Goal: Check status: Check status

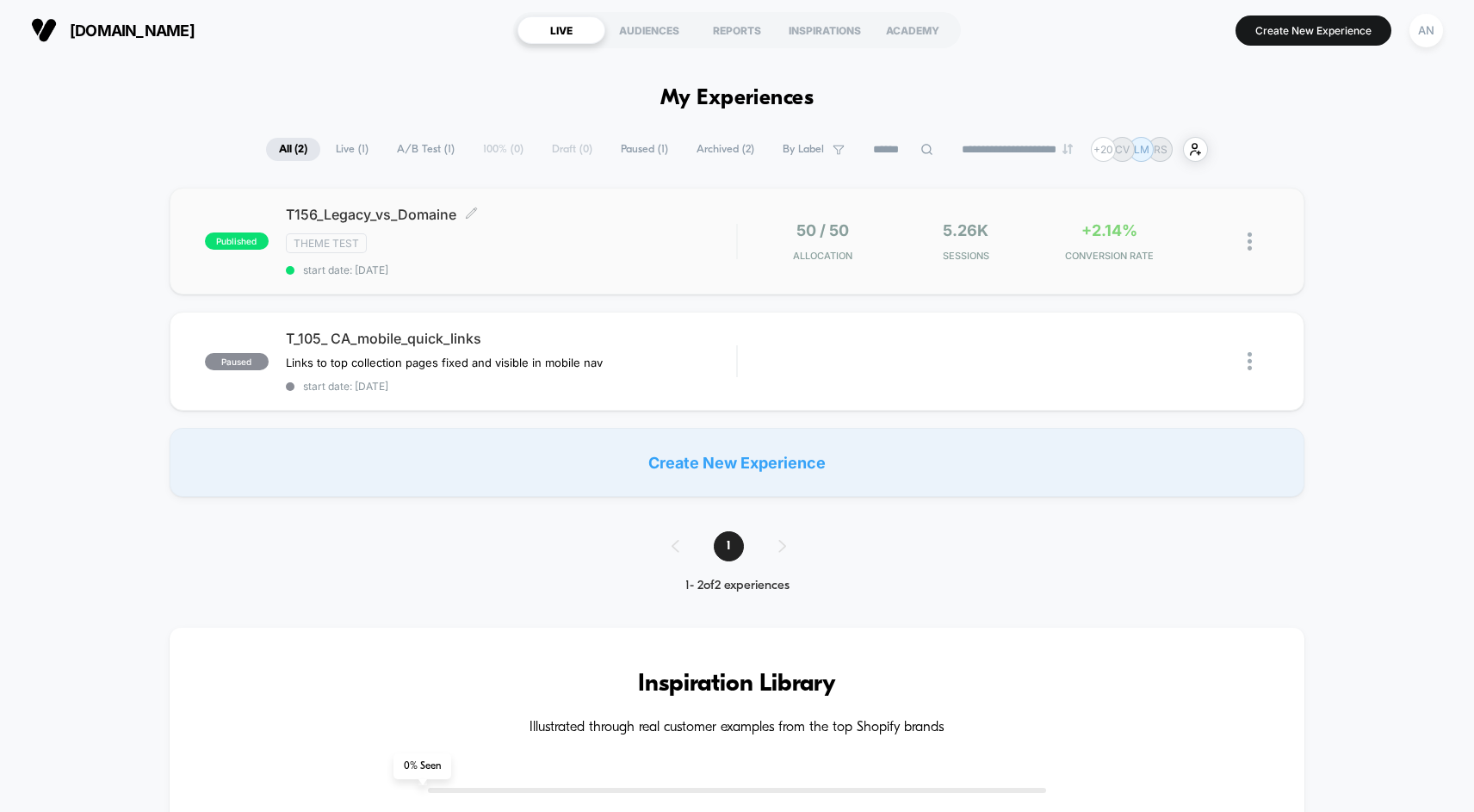
click at [644, 234] on div "Theme Test" at bounding box center [511, 243] width 451 height 20
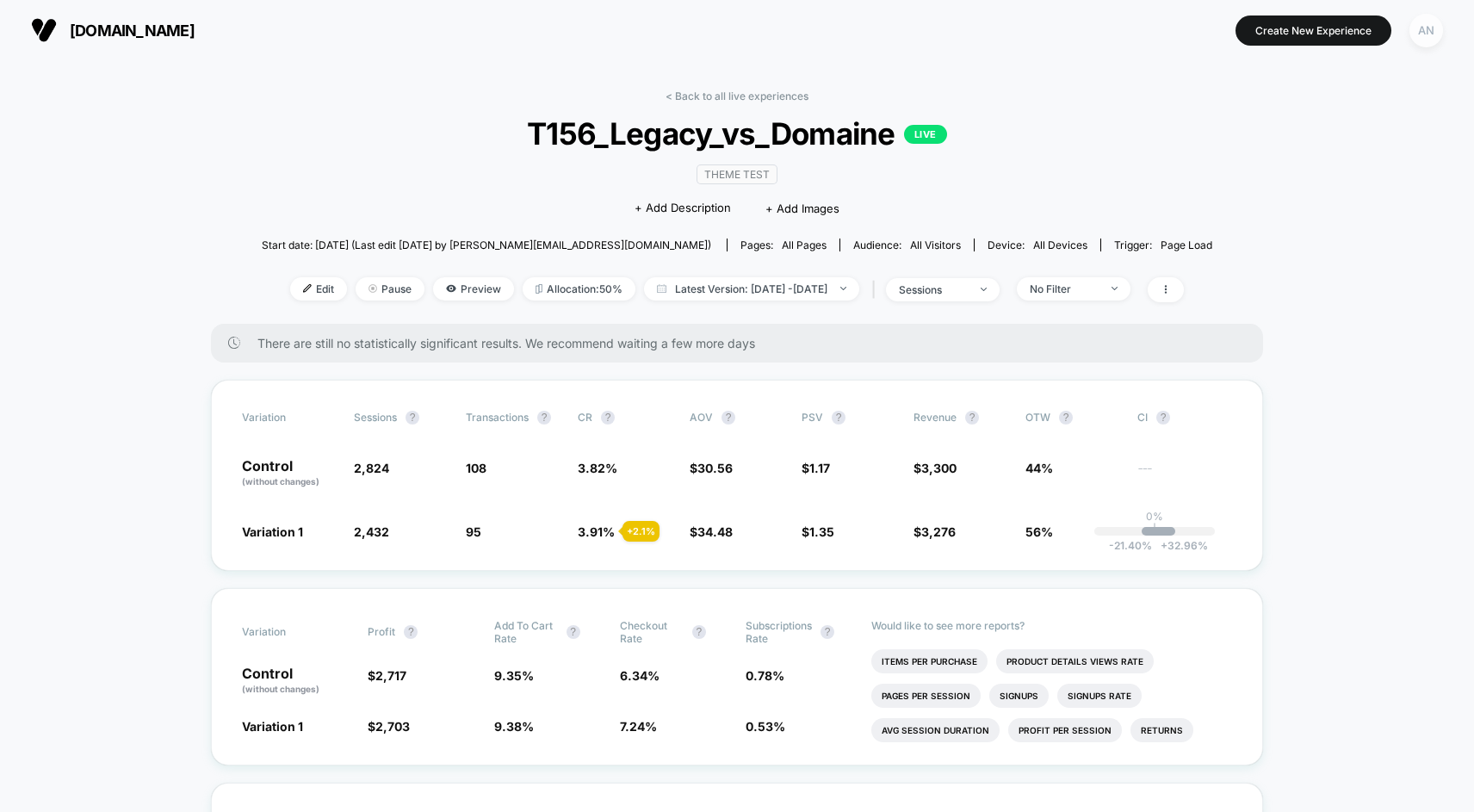
click at [1425, 34] on div "AN" at bounding box center [1427, 31] width 34 height 34
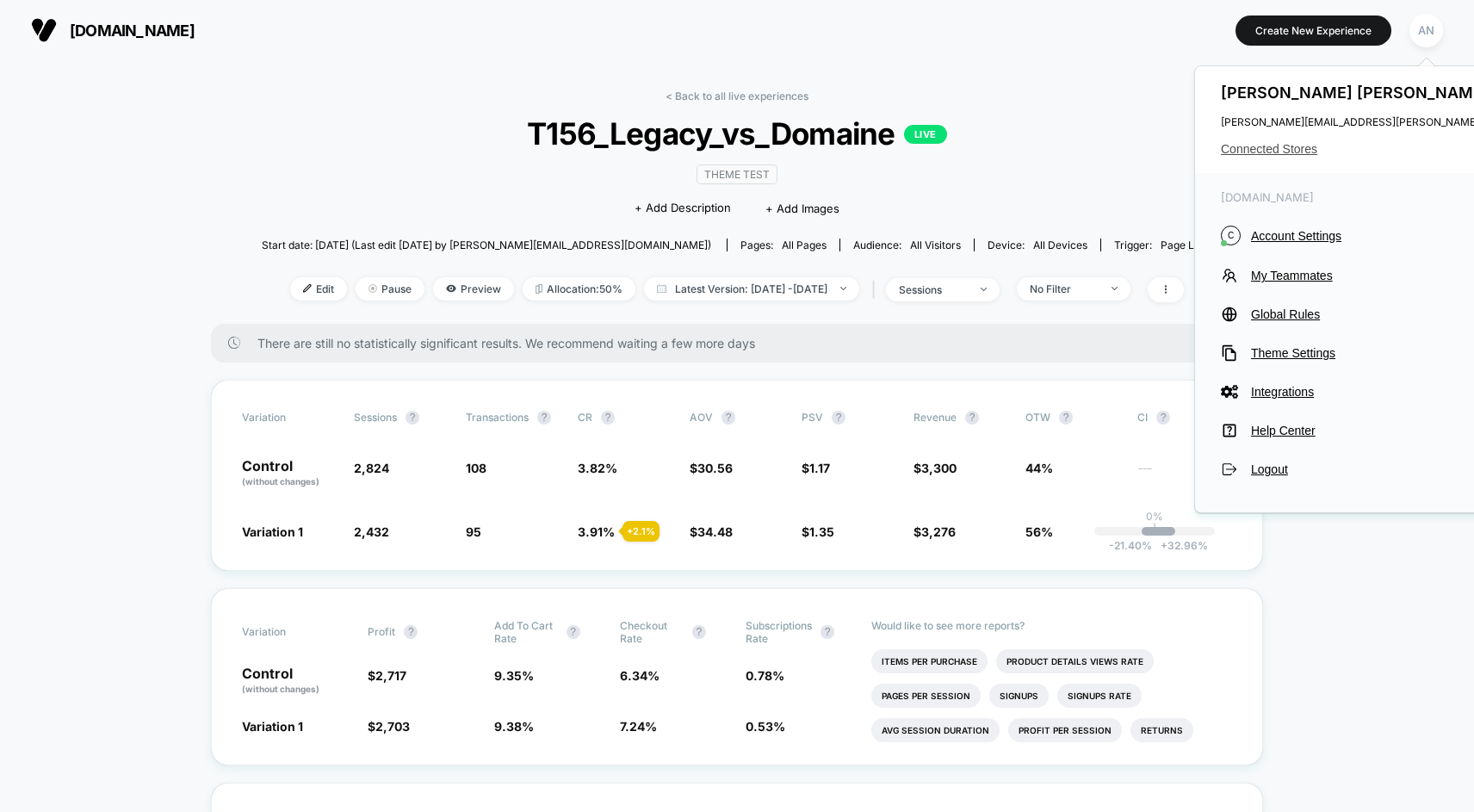
click at [1295, 152] on span "Connected Stores" at bounding box center [1391, 149] width 342 height 14
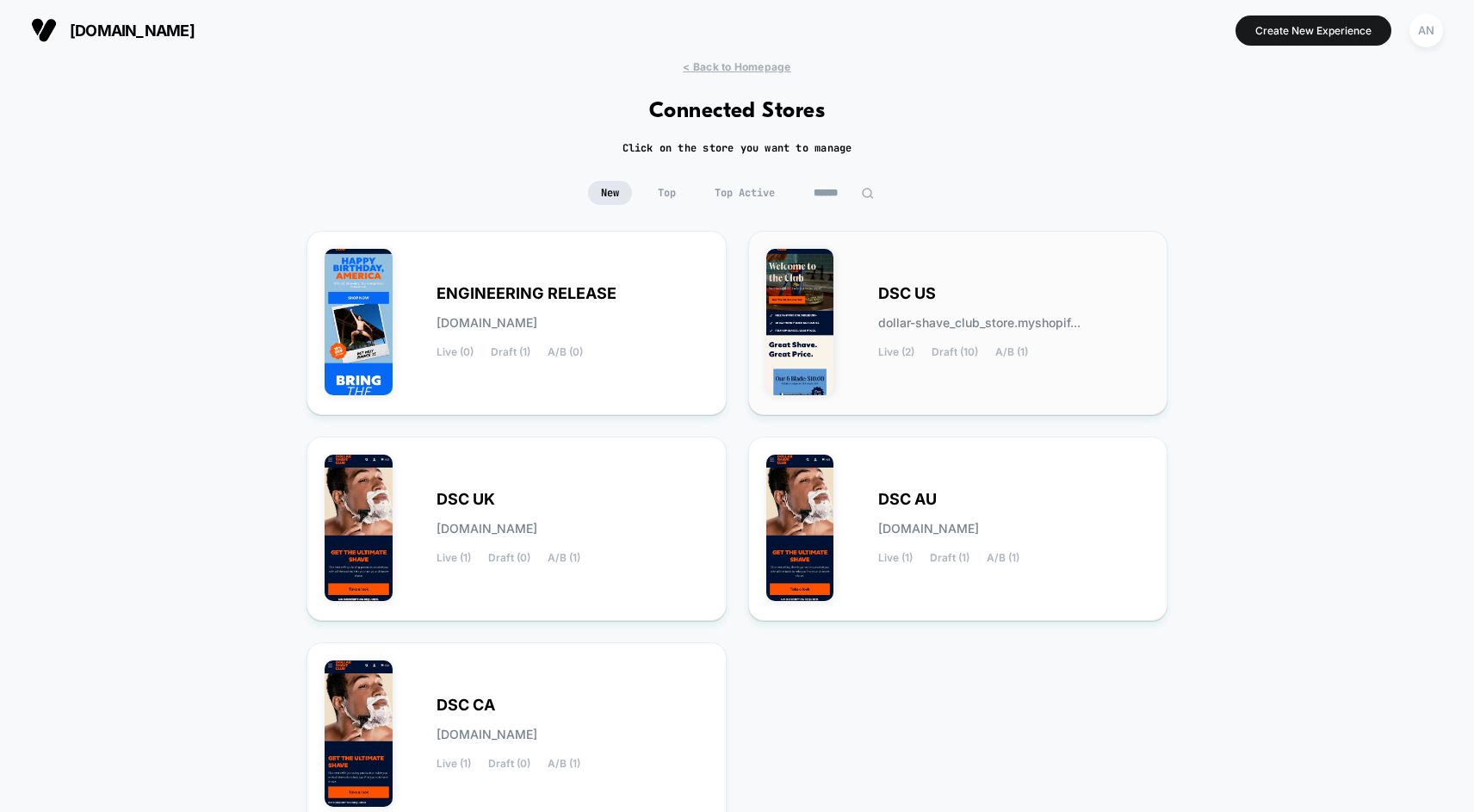
click at [939, 294] on div "DSC US dollar-shave_club_store.myshopif... Live (2) Draft (10) A/B (1)" at bounding box center [1015, 323] width 272 height 71
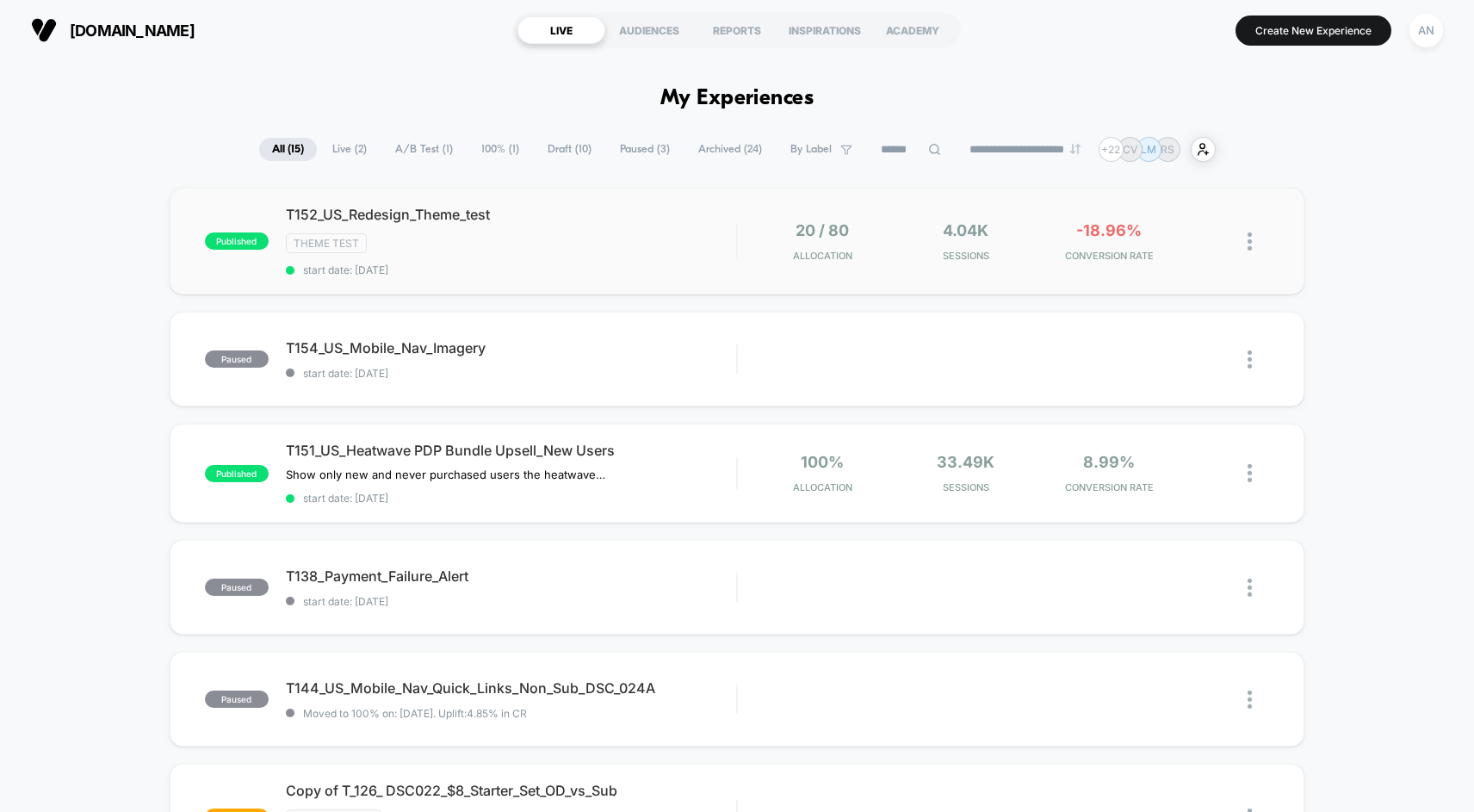
click at [636, 246] on div "Theme Test" at bounding box center [511, 243] width 451 height 20
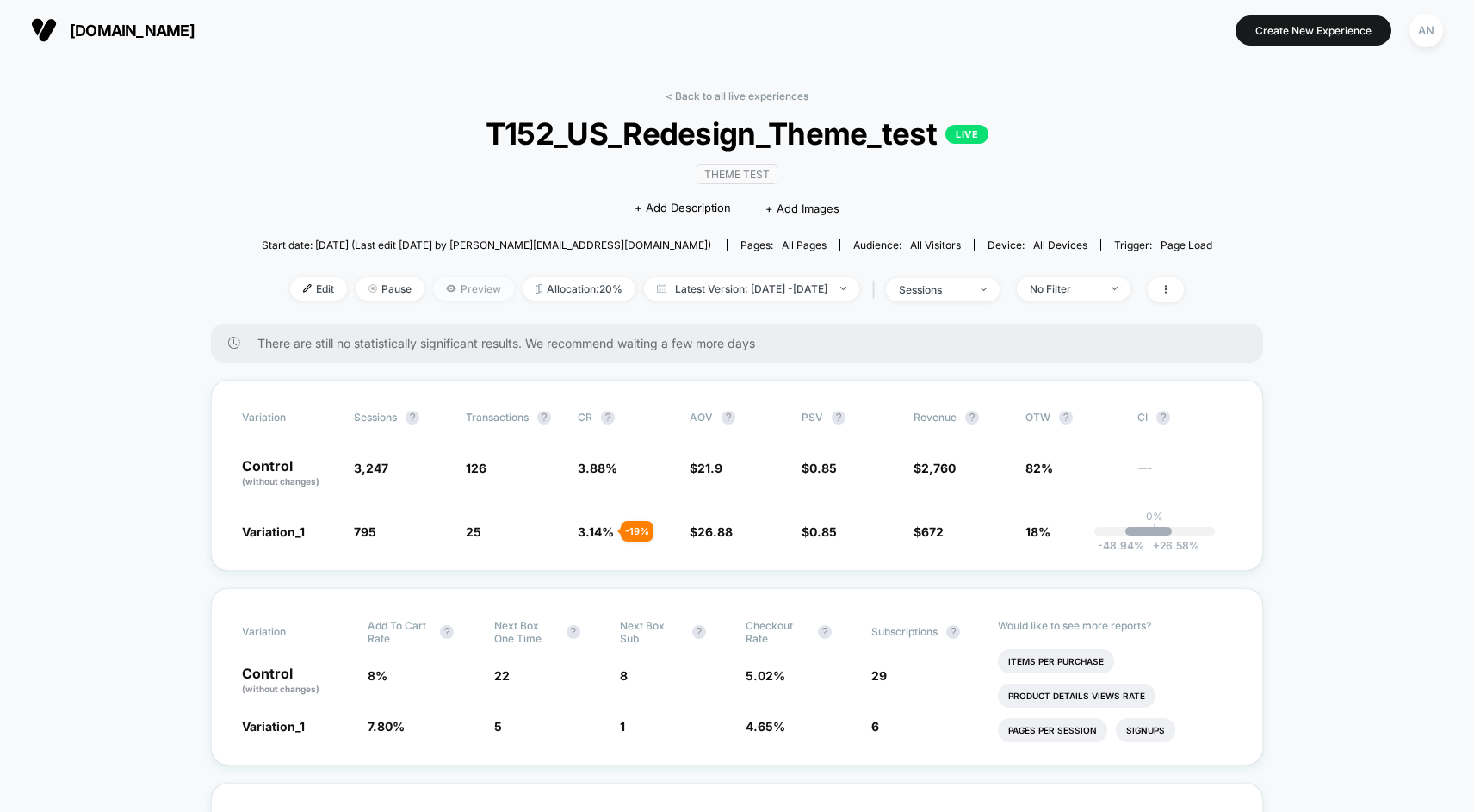
click at [433, 296] on span "Preview" at bounding box center [473, 289] width 81 height 24
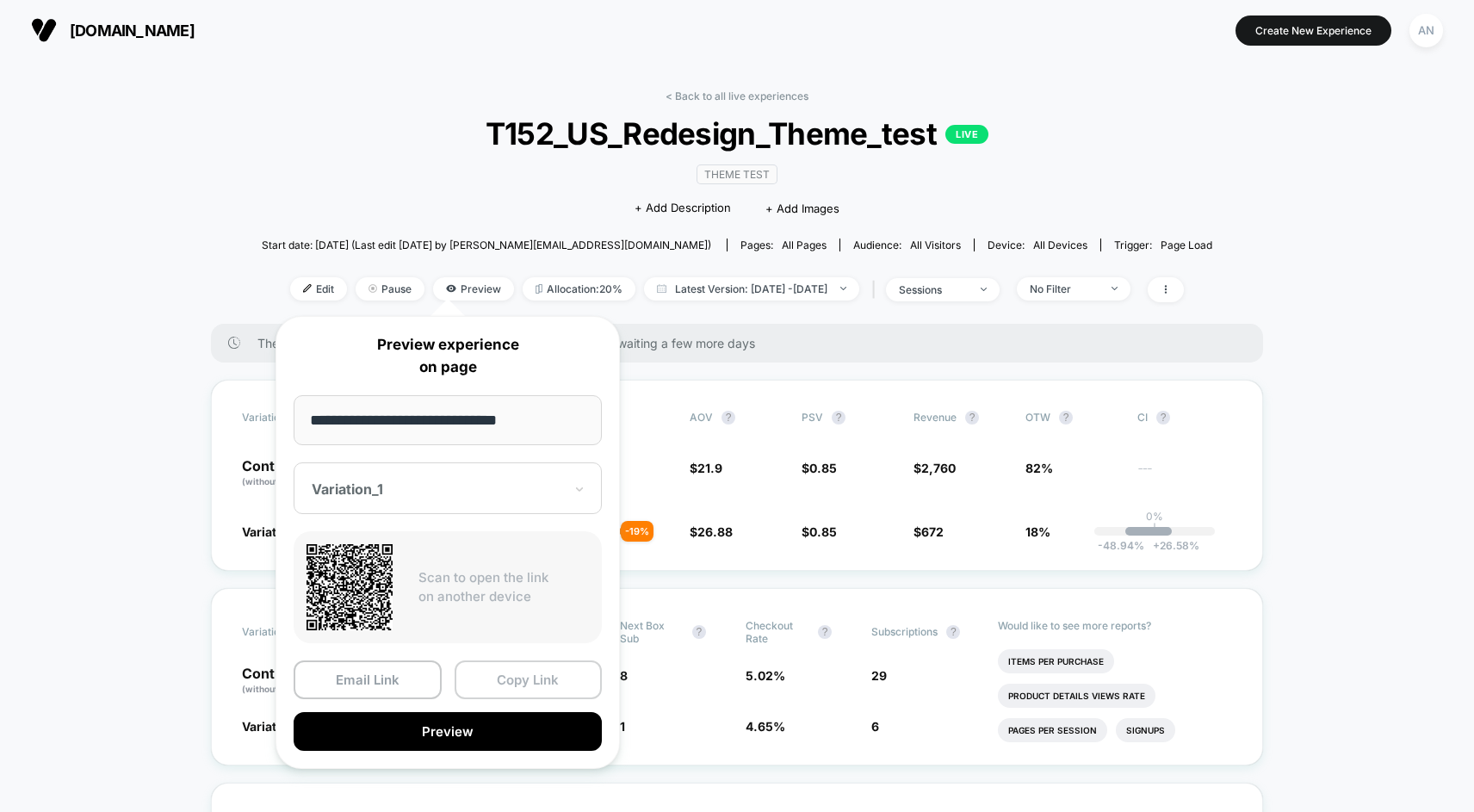
click at [521, 684] on button "Copy Link" at bounding box center [528, 679] width 148 height 38
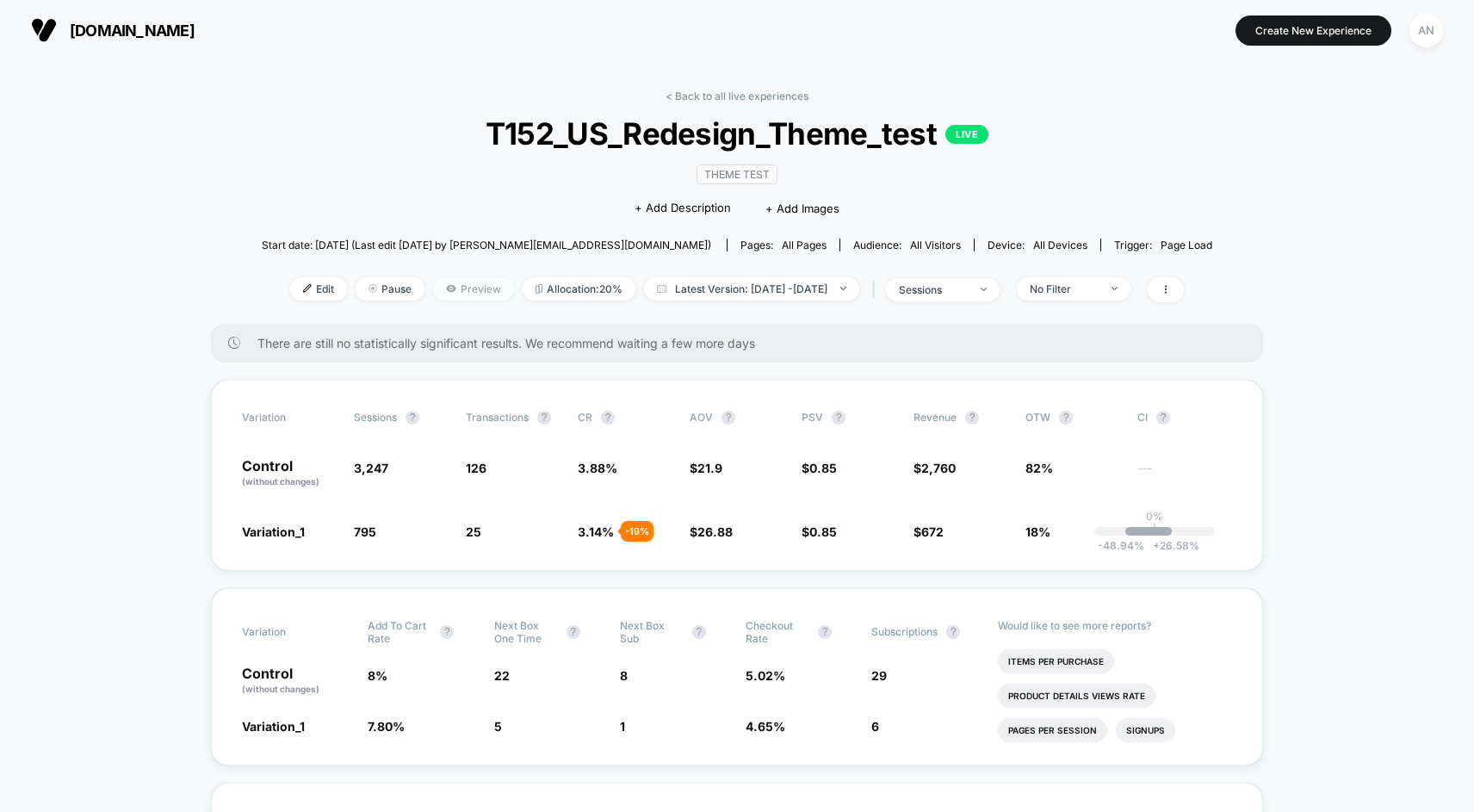
click at [434, 280] on span "Preview" at bounding box center [473, 289] width 81 height 24
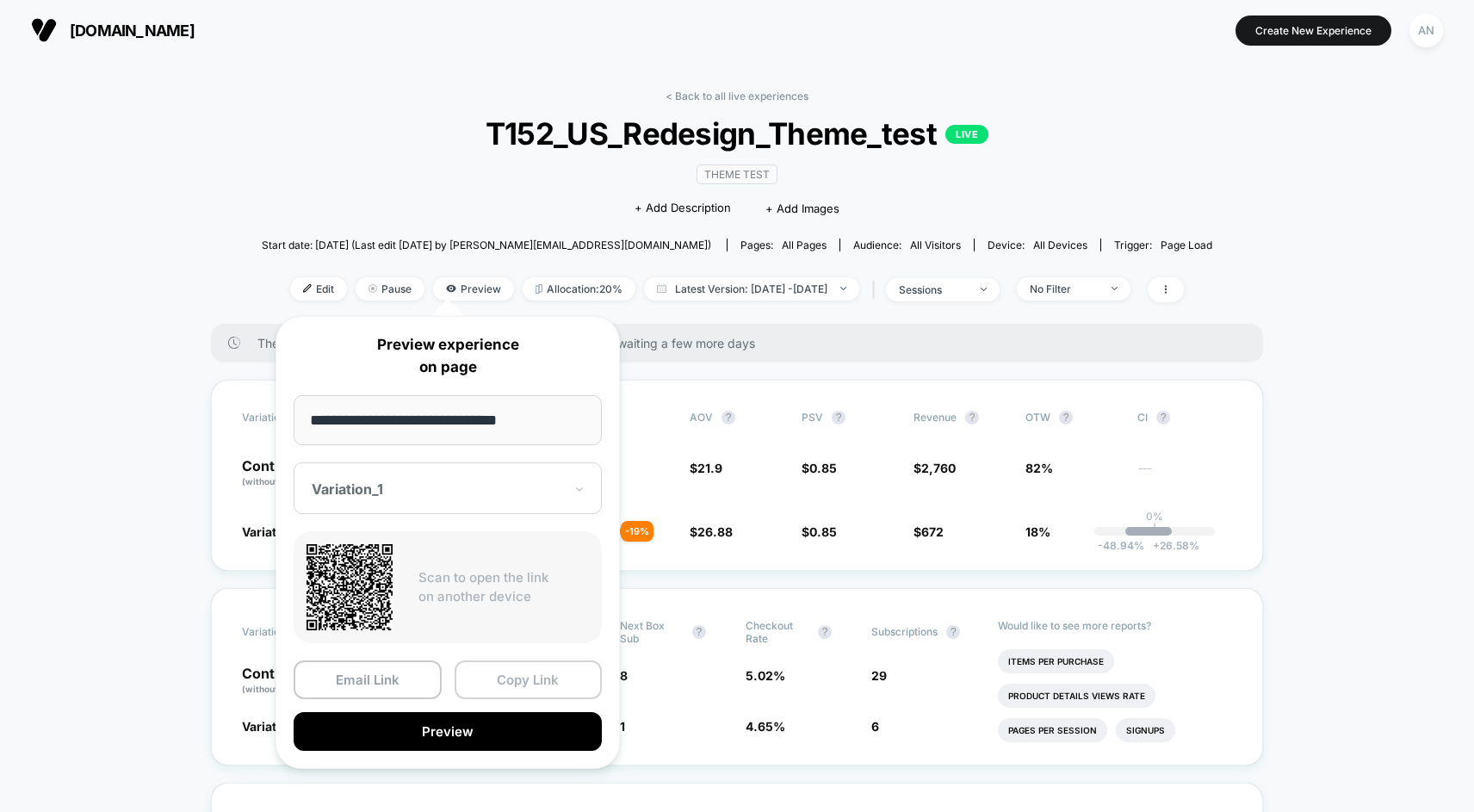
click at [519, 678] on button "Copy Link" at bounding box center [528, 679] width 148 height 38
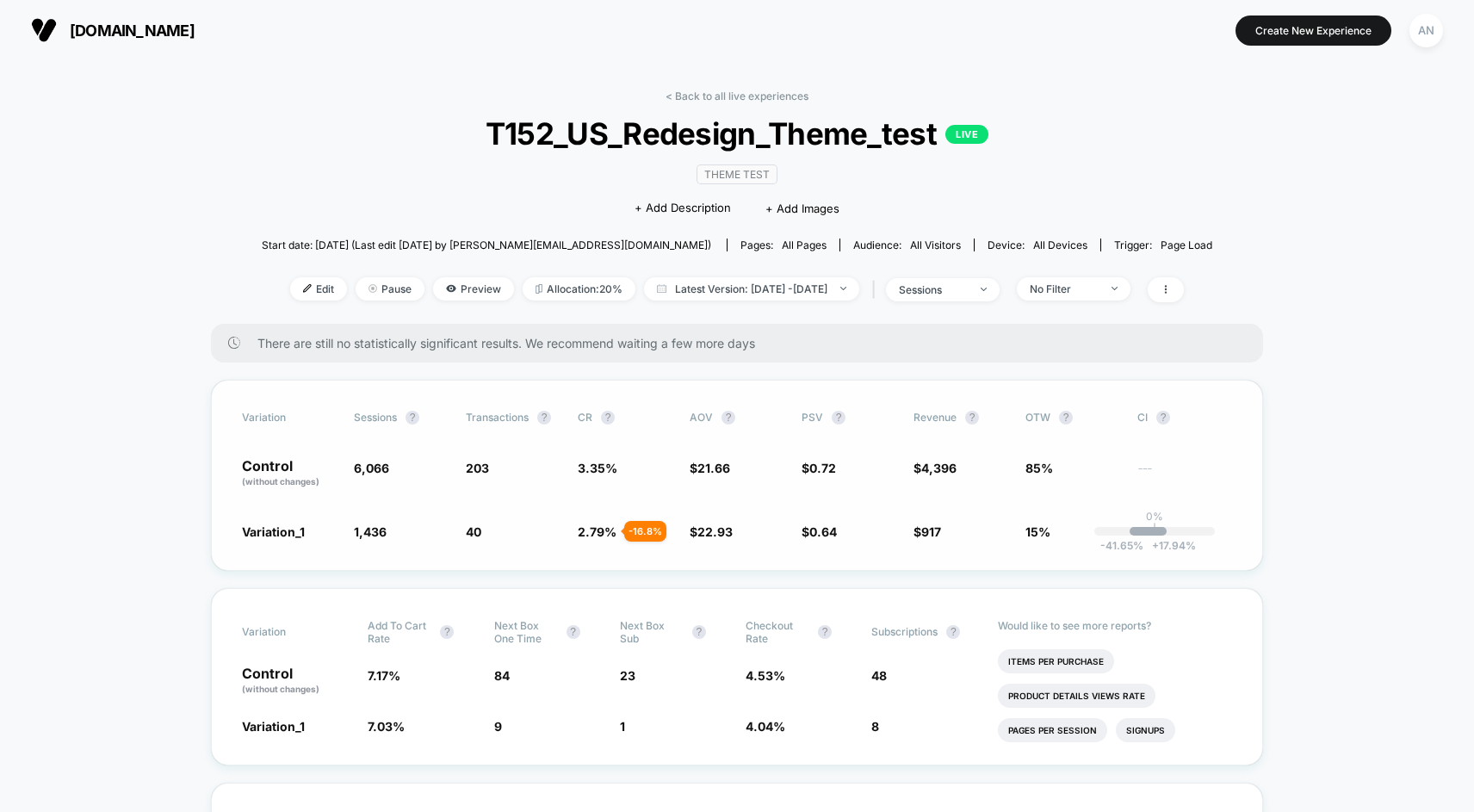
click at [649, 524] on div "- 16.8 %" at bounding box center [645, 530] width 42 height 21
click at [596, 536] on span "2.79 %" at bounding box center [597, 531] width 38 height 15
drag, startPoint x: 323, startPoint y: 245, endPoint x: 349, endPoint y: 242, distance: 26.2
click at [349, 242] on span "Start date: [DATE] (Last edit [DATE] by [PERSON_NAME][EMAIL_ADDRESS][DOMAIN_NAM…" at bounding box center [486, 244] width 450 height 13
click at [1171, 289] on icon at bounding box center [1165, 289] width 10 height 10
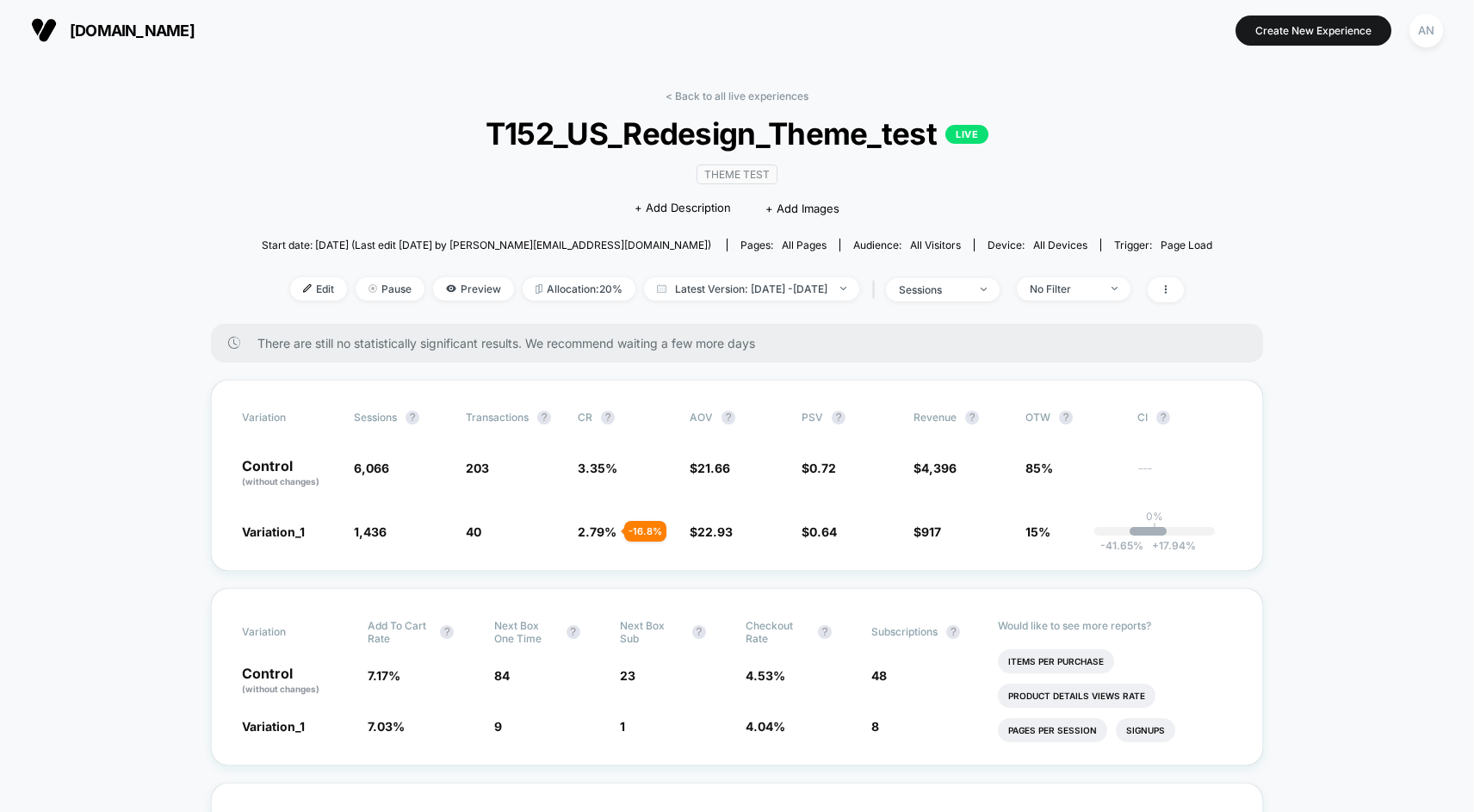
click at [364, 241] on span "Start date: [DATE] (Last edit [DATE] by [PERSON_NAME][EMAIL_ADDRESS][DOMAIN_NAM…" at bounding box center [486, 244] width 450 height 13
click at [751, 111] on div "< Back to all live experiences T152_US_Redesign_Theme_test LIVE Theme Test Clic…" at bounding box center [737, 207] width 950 height 235
click at [742, 104] on div "< Back to all live experiences T152_US_Redesign_Theme_test LIVE Theme Test Clic…" at bounding box center [737, 207] width 950 height 235
click at [712, 99] on link "< Back to all live experiences" at bounding box center [737, 96] width 143 height 13
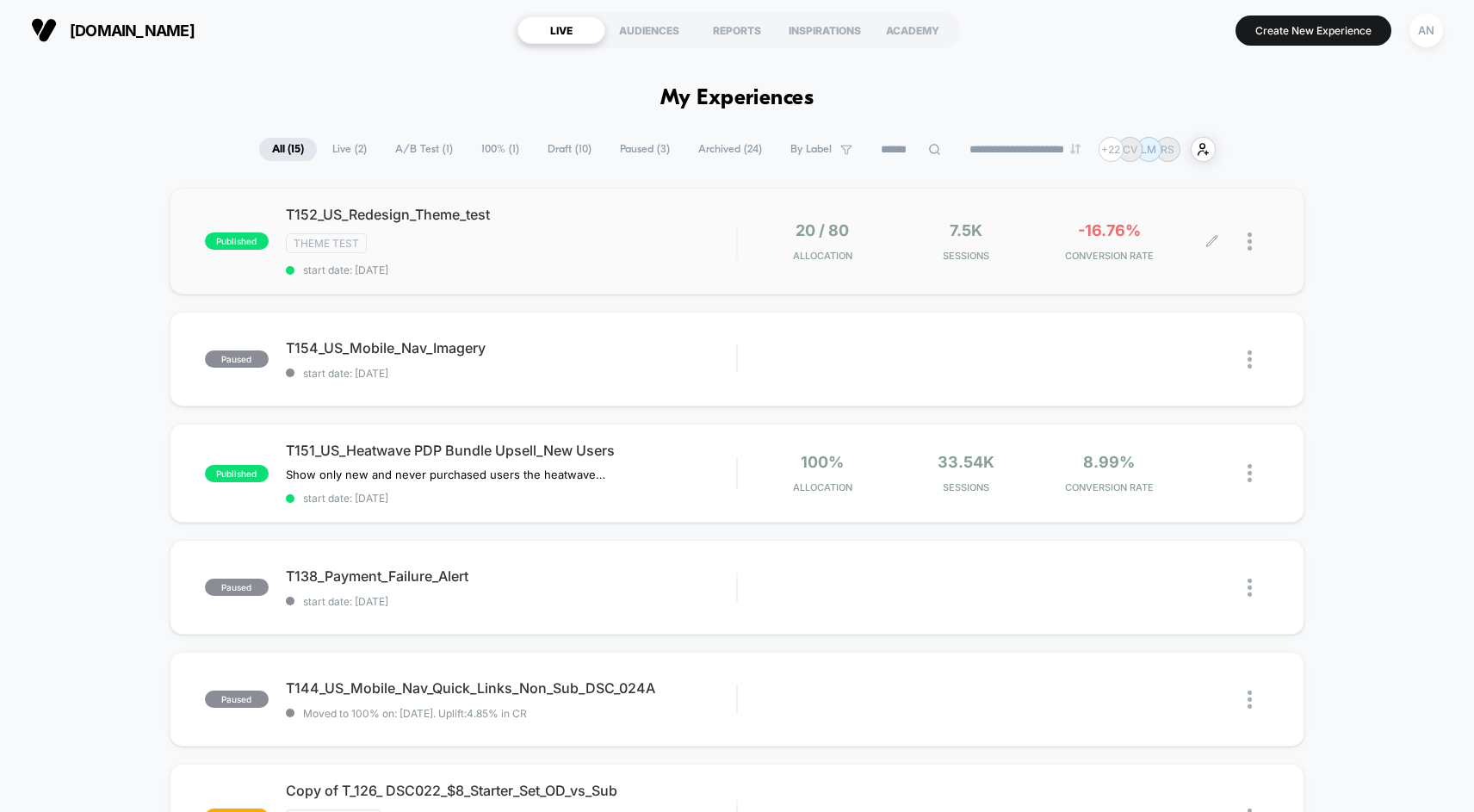
click at [1248, 249] on div at bounding box center [1258, 240] width 22 height 40
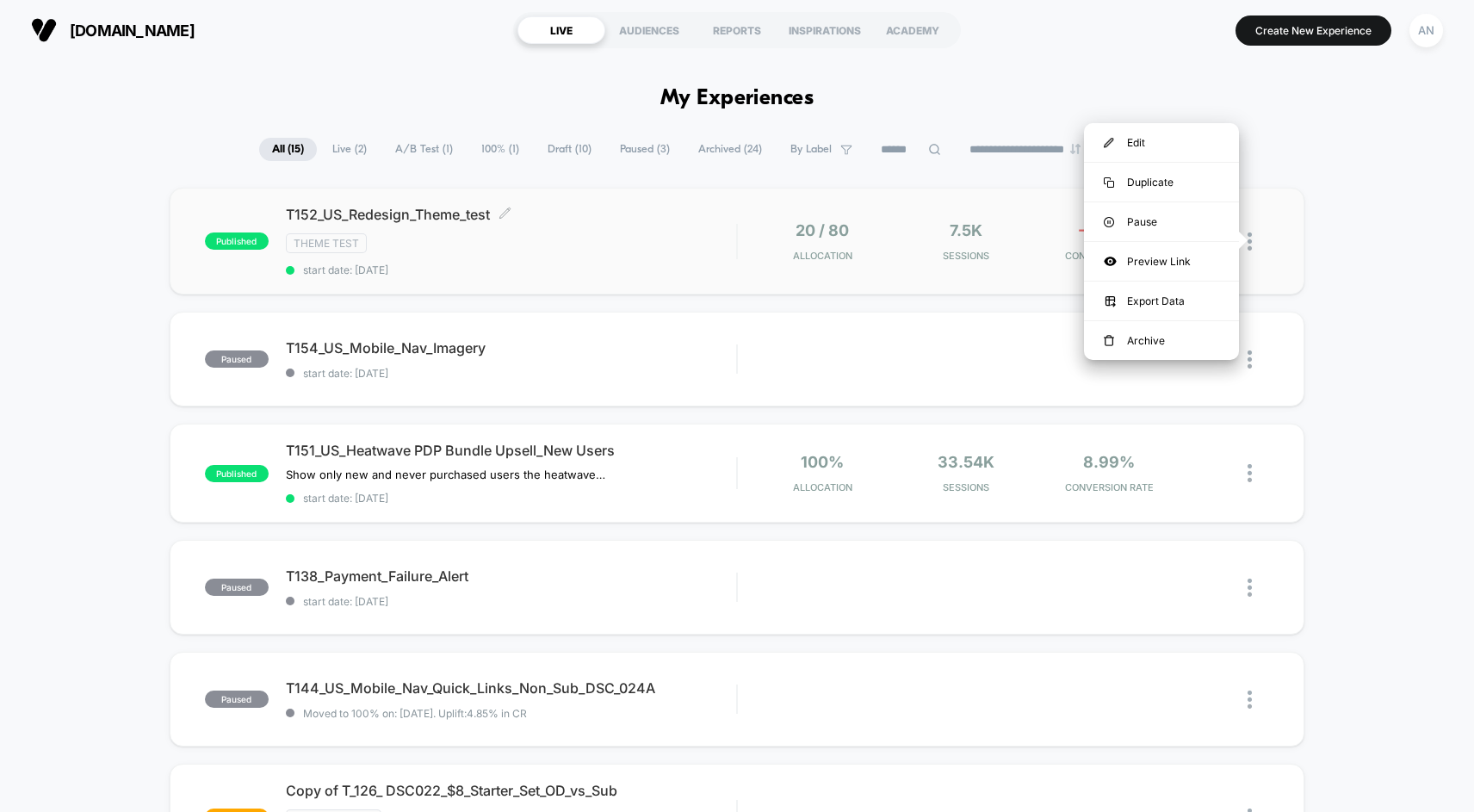
click at [631, 219] on span "T152_US_Redesign_Theme_test Click to edit experience details" at bounding box center [511, 214] width 451 height 17
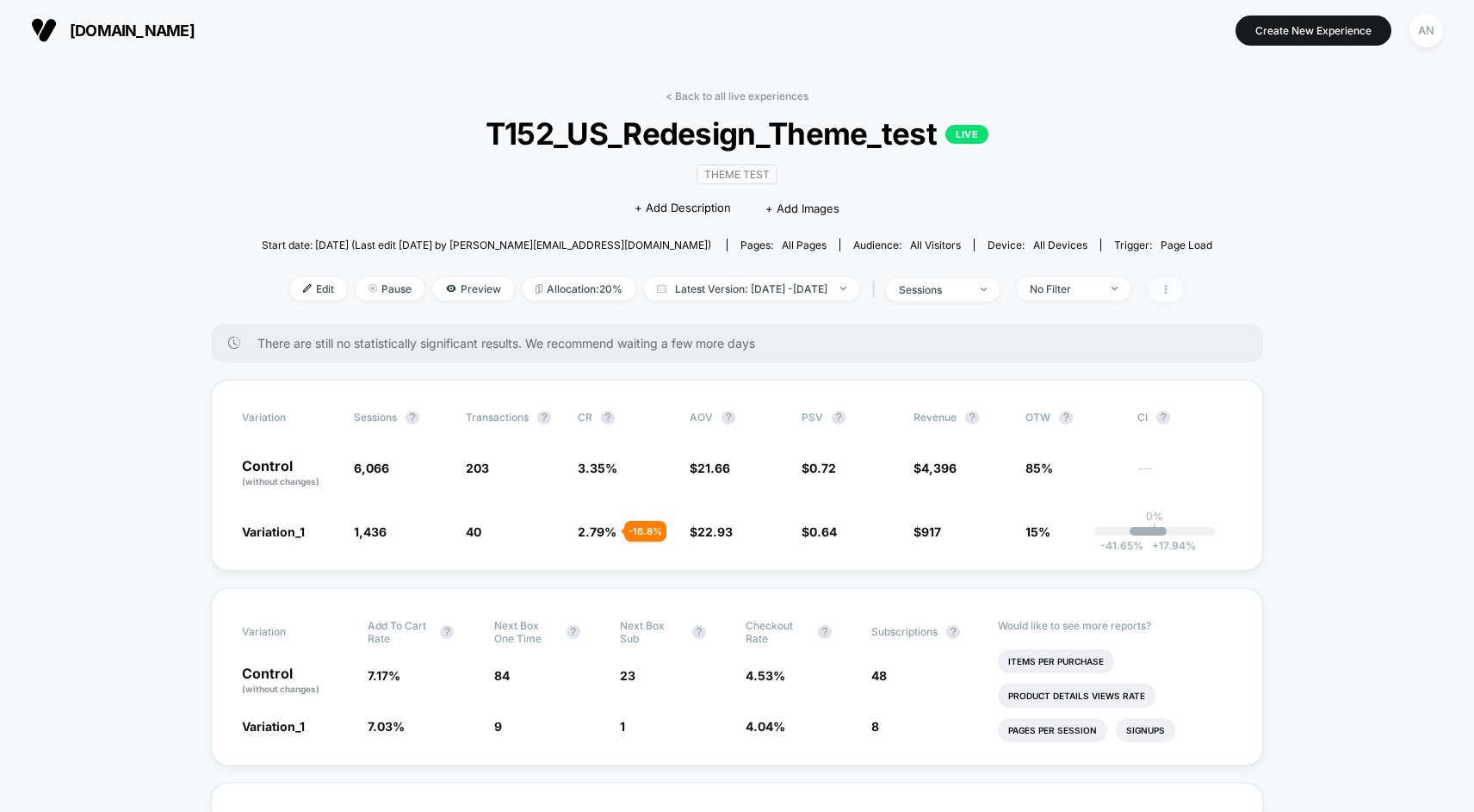
click at [1180, 285] on span at bounding box center [1165, 289] width 36 height 25
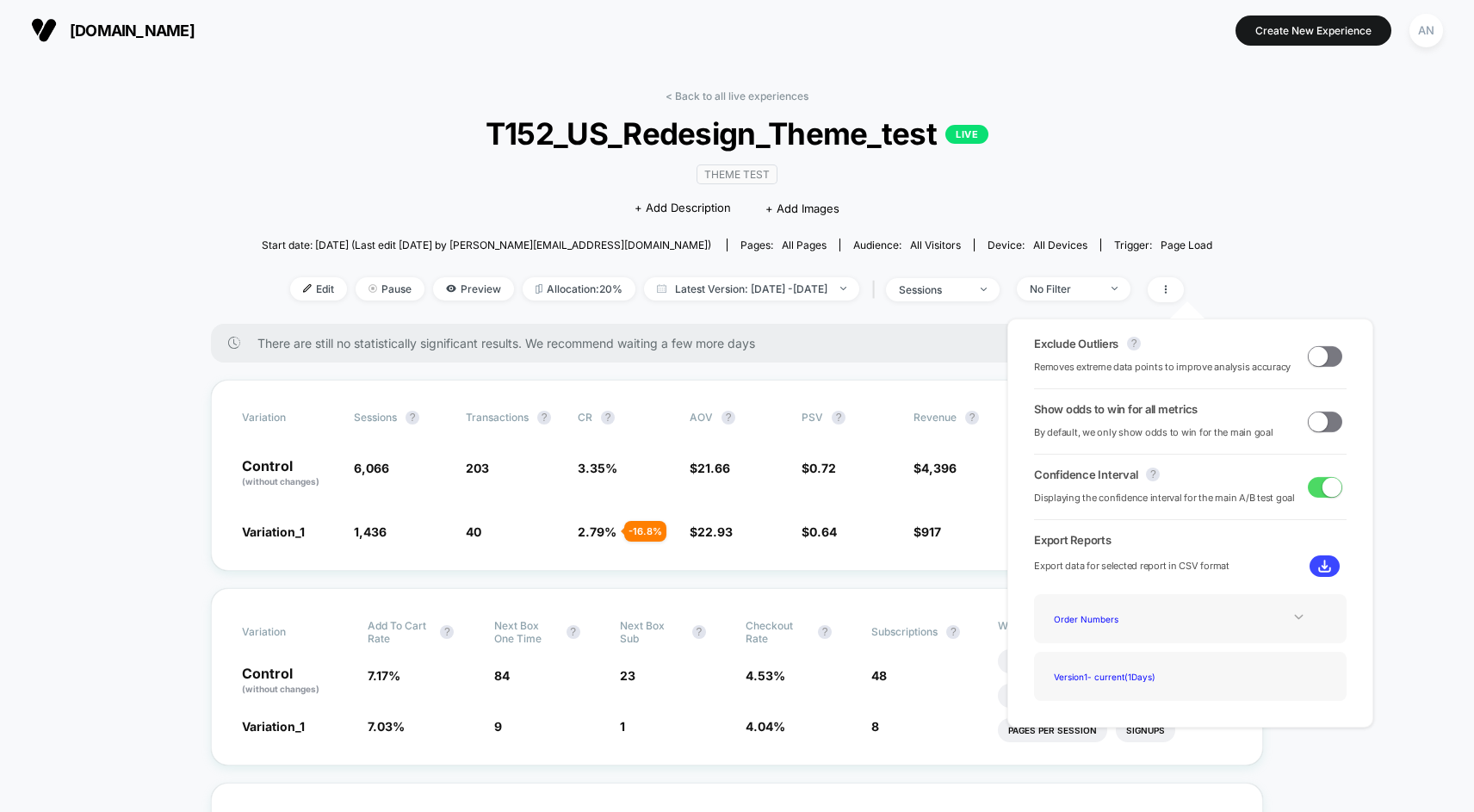
click at [1298, 613] on icon at bounding box center [1299, 616] width 13 height 13
click at [1102, 615] on div "Order Numbers" at bounding box center [1116, 619] width 138 height 24
click at [1318, 565] on img at bounding box center [1324, 566] width 13 height 13
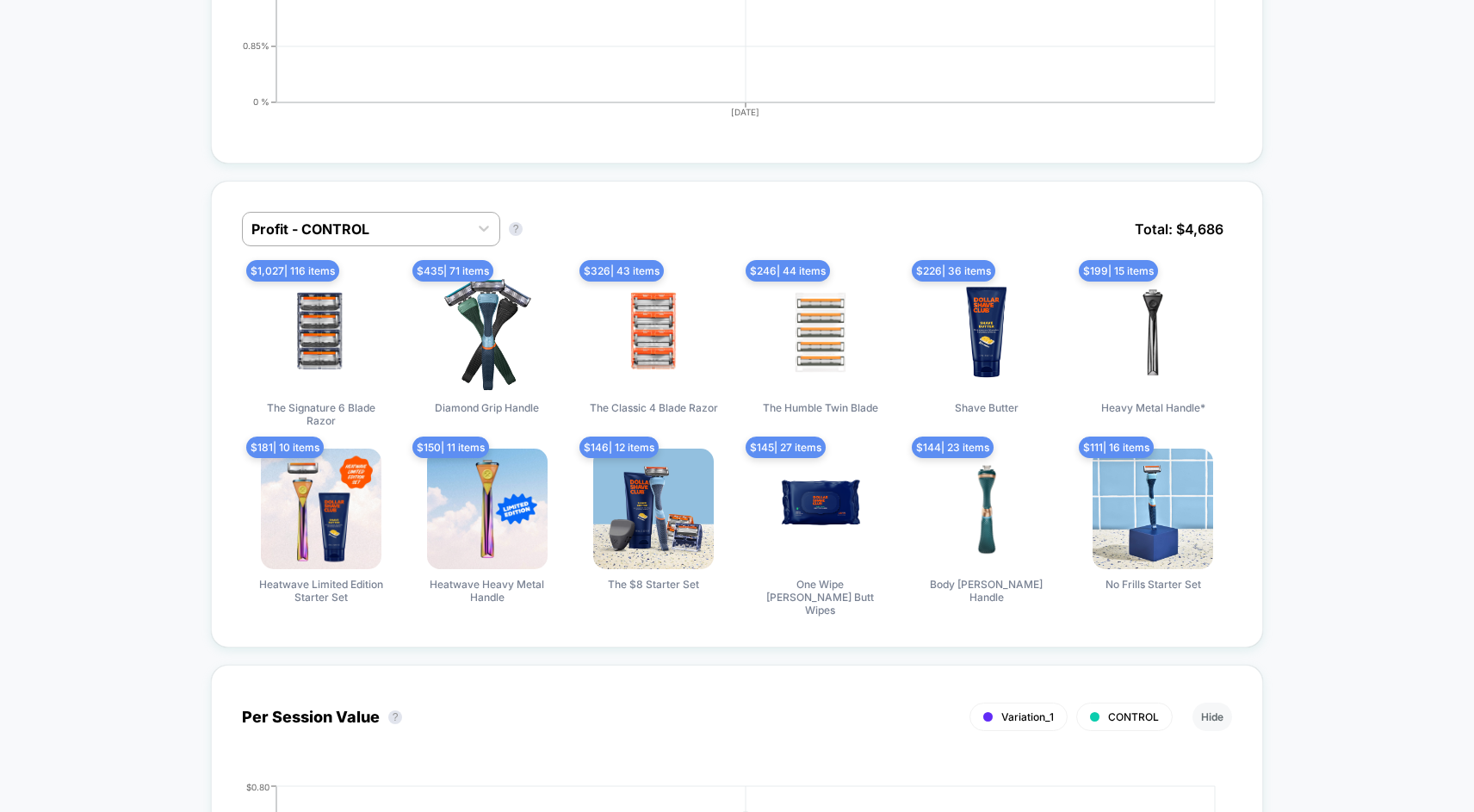
scroll to position [676, 0]
